Goal: Check status: Check status

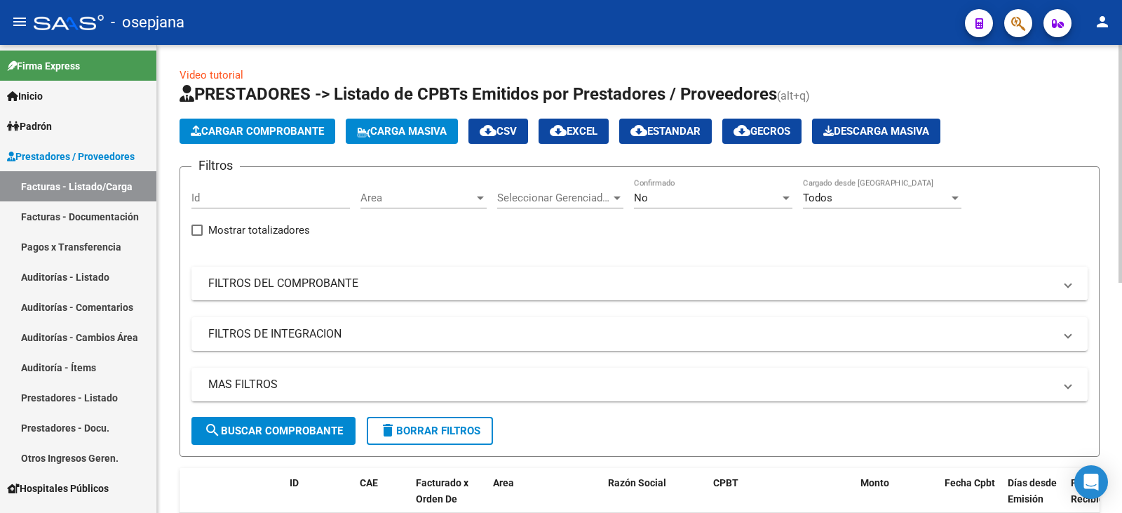
click at [368, 288] on mat-panel-title "FILTROS DEL COMPROBANTE" at bounding box center [631, 283] width 846 height 15
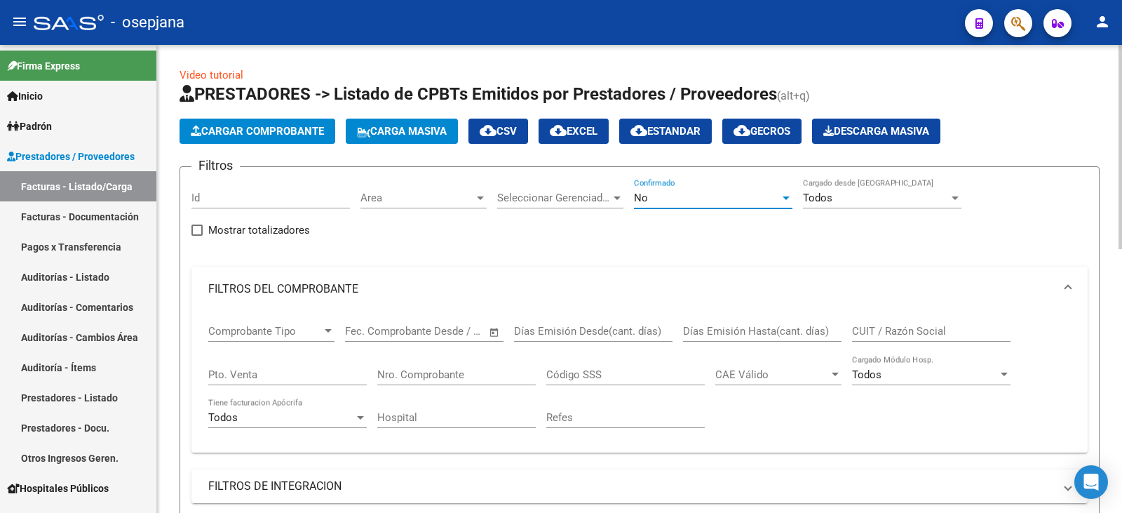
click at [659, 196] on div "No" at bounding box center [707, 198] width 146 height 13
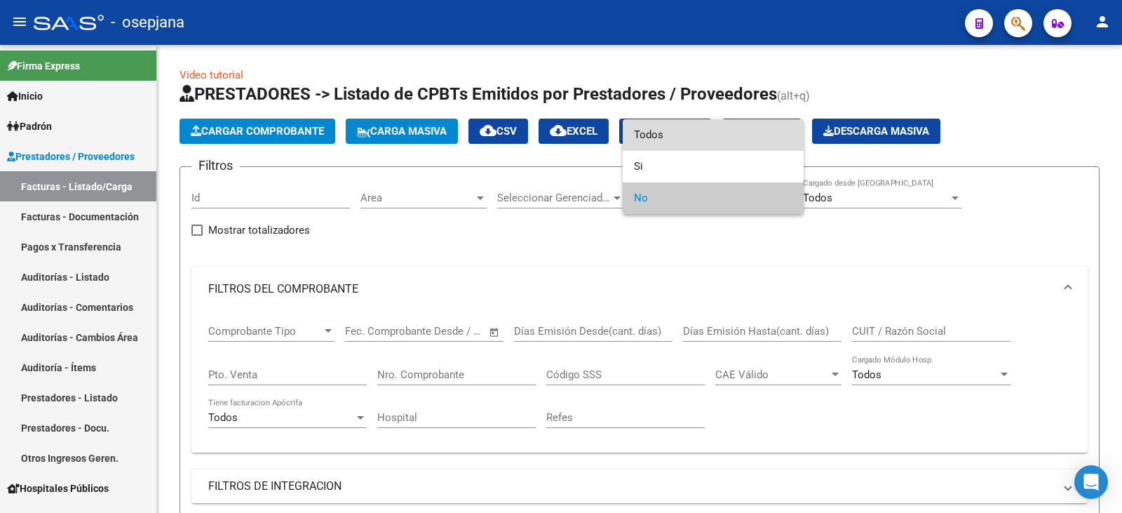
click at [662, 137] on span "Todos" at bounding box center [713, 135] width 159 height 32
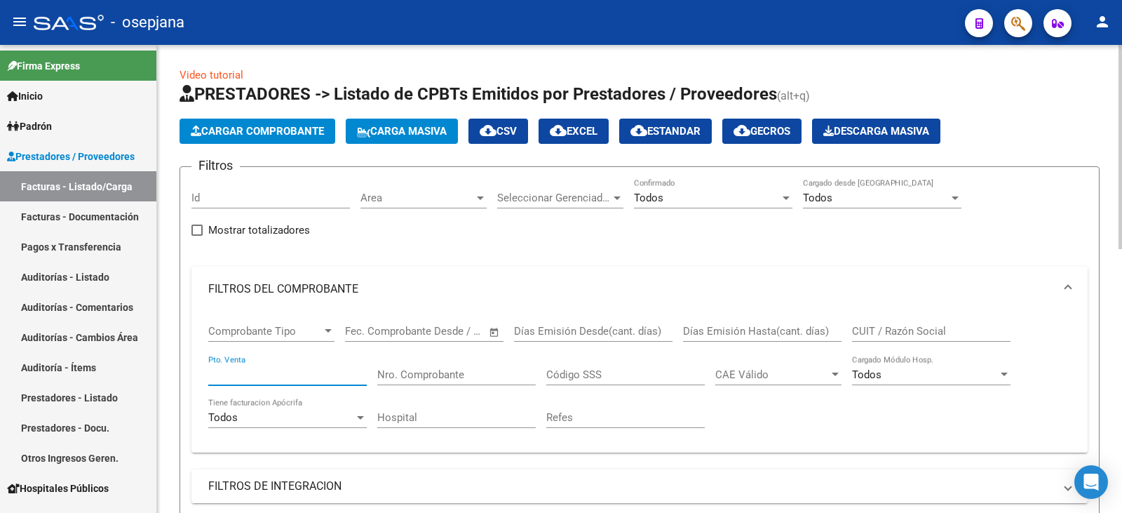
click at [238, 368] on input "Pto. Venta" at bounding box center [287, 374] width 159 height 13
type input "129"
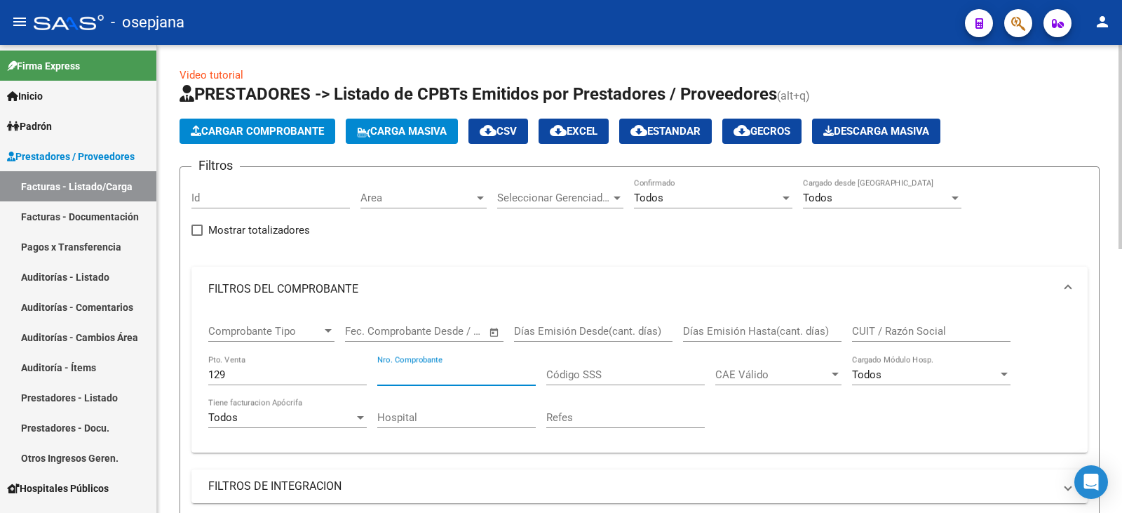
click at [398, 378] on input "Nro. Comprobante" at bounding box center [456, 374] width 159 height 13
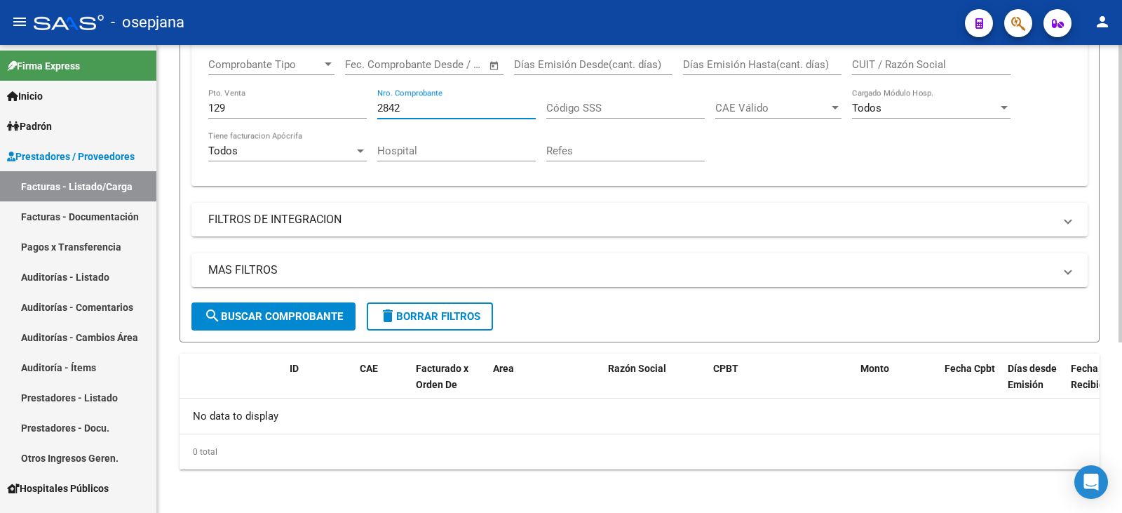
scroll to position [268, 0]
type input "2842"
click at [306, 318] on span "search Buscar Comprobante" at bounding box center [273, 315] width 139 height 13
click at [290, 315] on span "search Buscar Comprobante" at bounding box center [273, 315] width 139 height 13
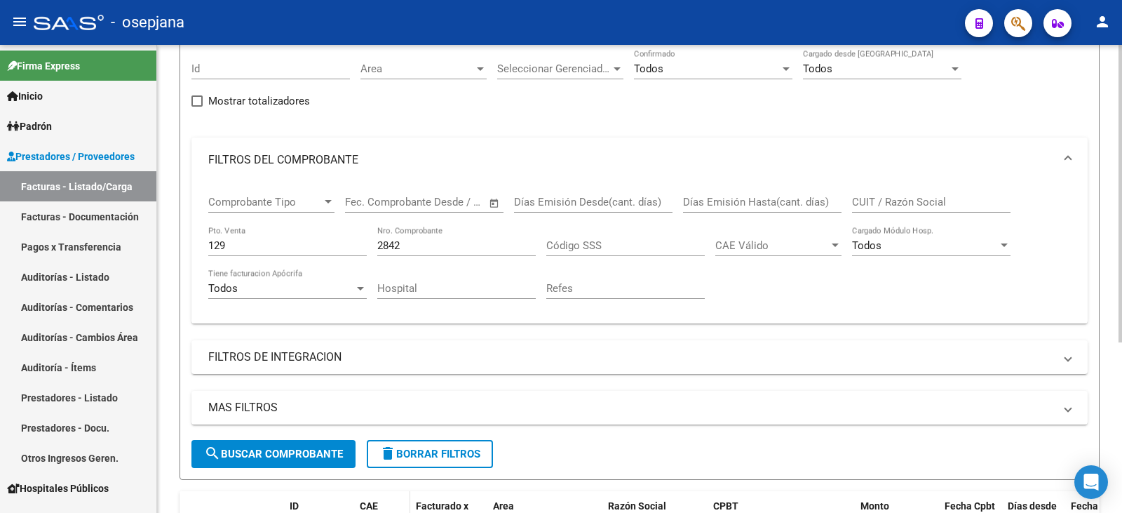
scroll to position [128, 0]
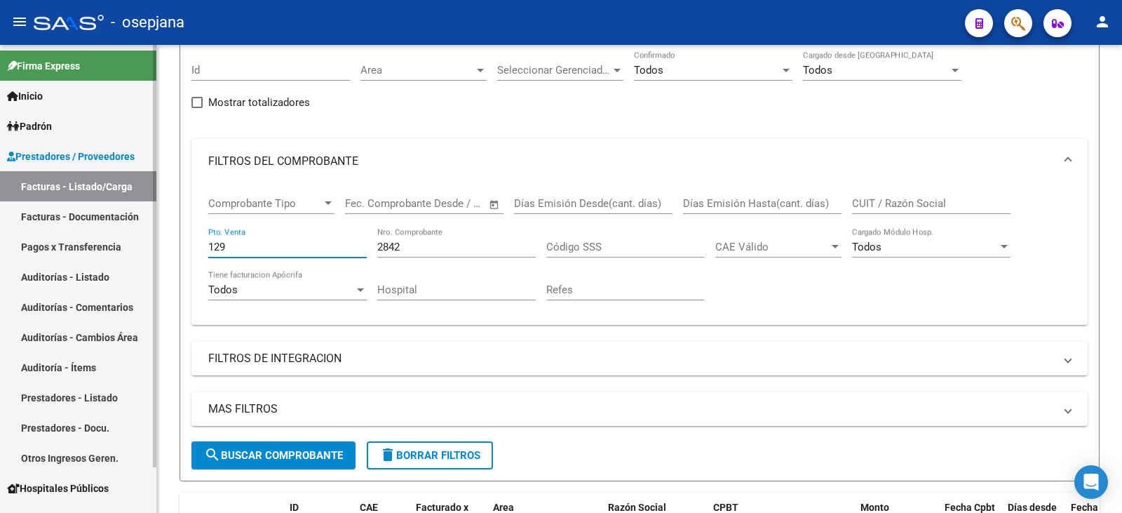
drag, startPoint x: 250, startPoint y: 250, endPoint x: 149, endPoint y: 241, distance: 100.8
click at [149, 241] on mat-sidenav-container "Firma Express Inicio Calendario SSS Instructivos Contacto OS Padrón Afiliados E…" at bounding box center [561, 279] width 1122 height 468
type input "101"
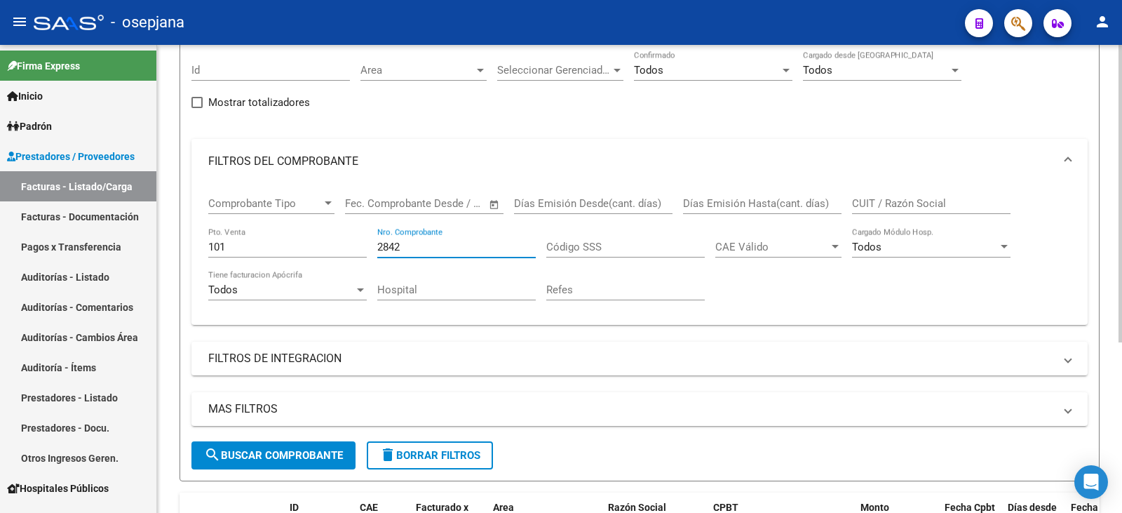
drag, startPoint x: 403, startPoint y: 242, endPoint x: 318, endPoint y: 235, distance: 85.9
click at [318, 235] on div "Comprobante Tipo Comprobante Tipo Fecha inicio – Fecha fin Fec. Comprobante Des…" at bounding box center [639, 249] width 863 height 130
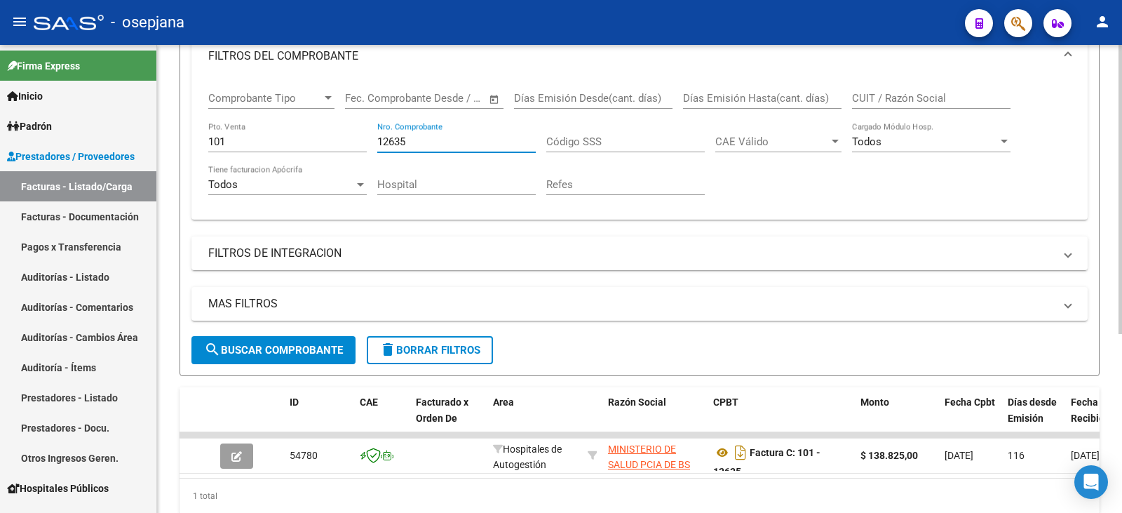
scroll to position [289, 0]
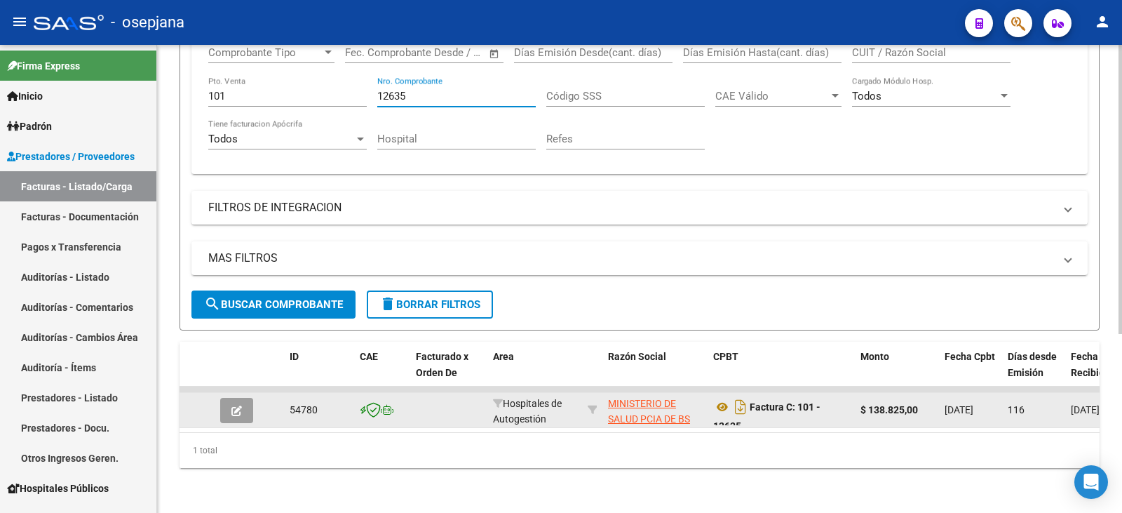
type input "12635"
click at [233, 405] on icon "button" at bounding box center [236, 410] width 11 height 11
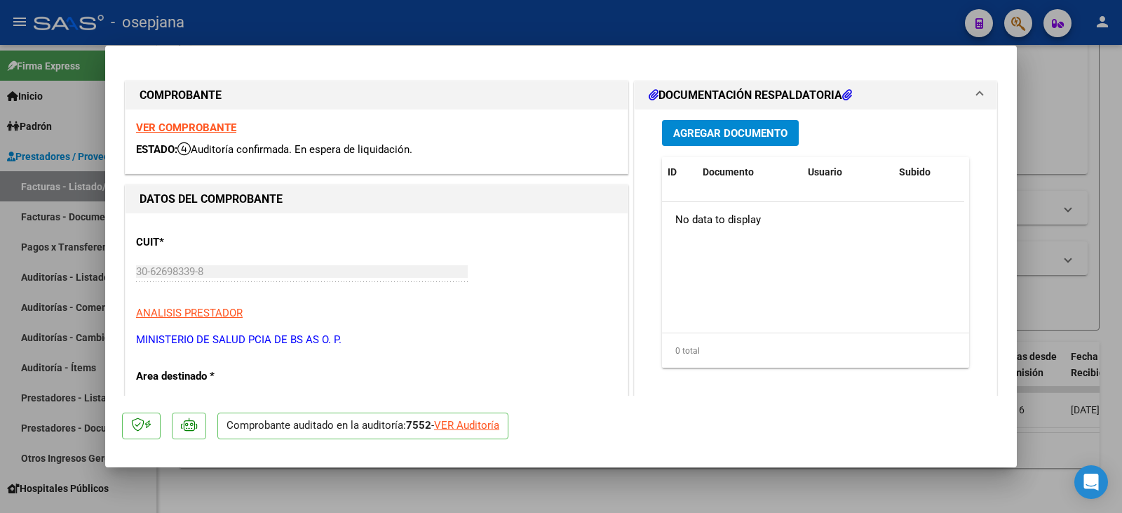
click at [452, 421] on div "VER Auditoría" at bounding box center [466, 425] width 65 height 16
type input "$ 0,00"
